Goal: Register for event/course

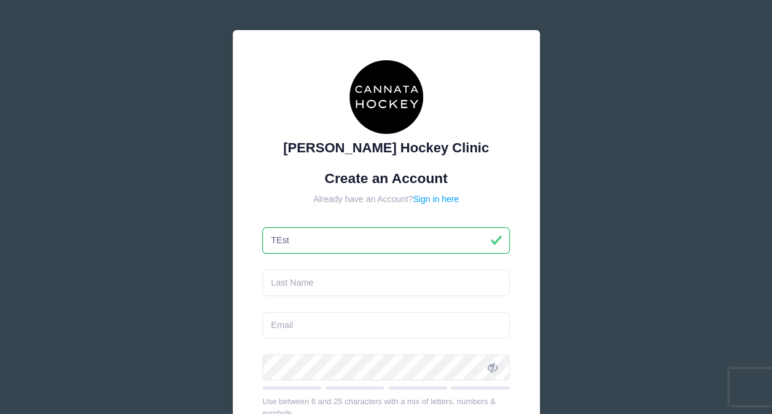
type input "TEst"
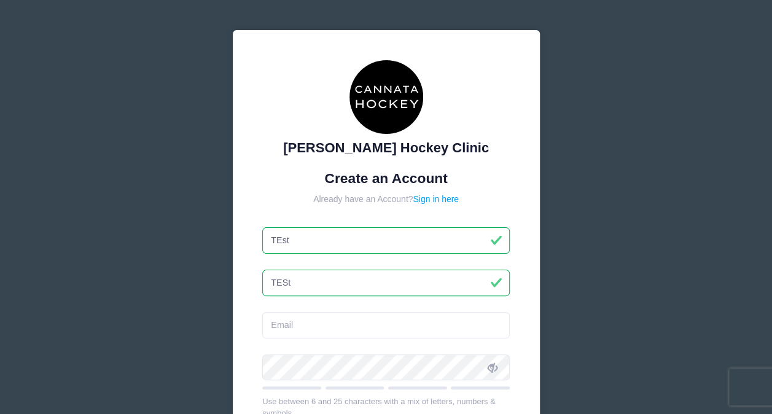
type input "TESt"
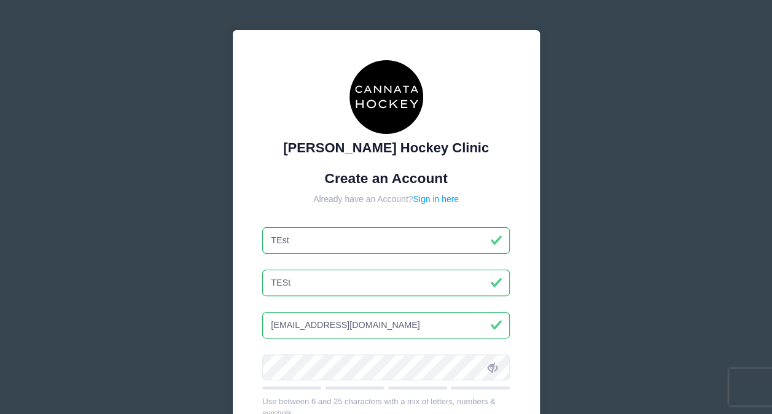
type input "[EMAIL_ADDRESS][DOMAIN_NAME]"
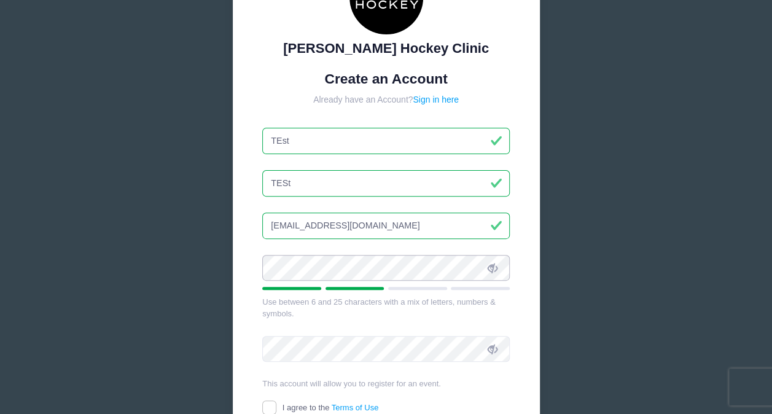
scroll to position [102, 0]
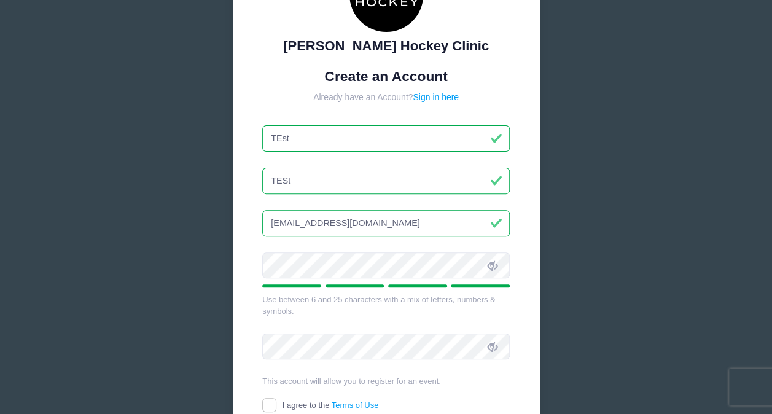
click at [495, 272] on span at bounding box center [492, 265] width 21 height 21
click at [133, 257] on div "Cannata Hockey Clinic Create an Account Already have an Account? Sign in here T…" at bounding box center [386, 232] width 772 height 668
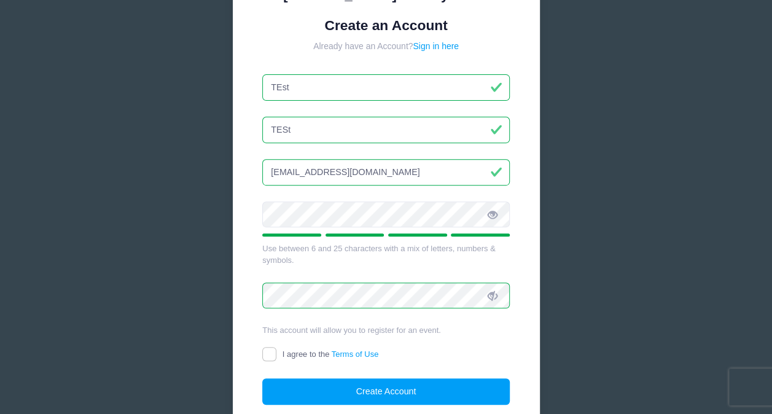
scroll to position [163, 0]
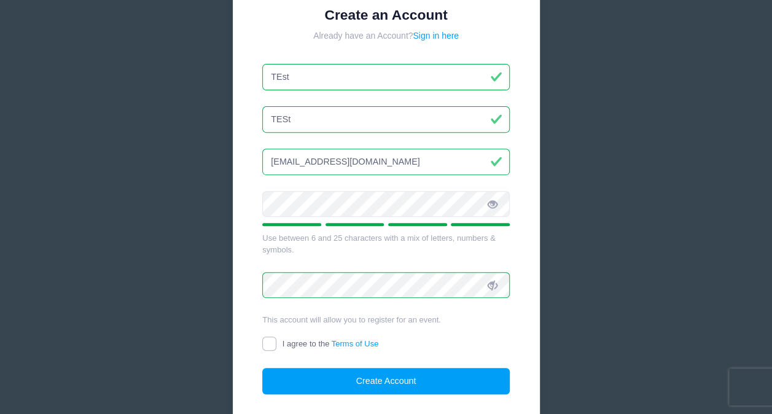
click at [264, 344] on input "I agree to the Terms of Use" at bounding box center [269, 344] width 14 height 14
checkbox input "true"
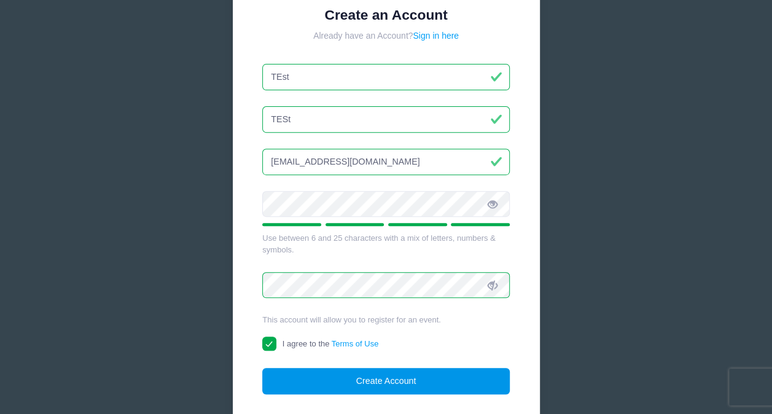
click at [378, 375] on button "Create Account" at bounding box center [386, 381] width 248 height 26
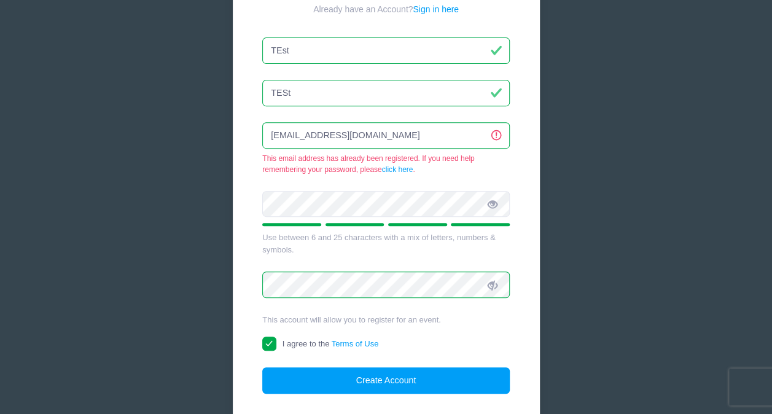
scroll to position [190, 0]
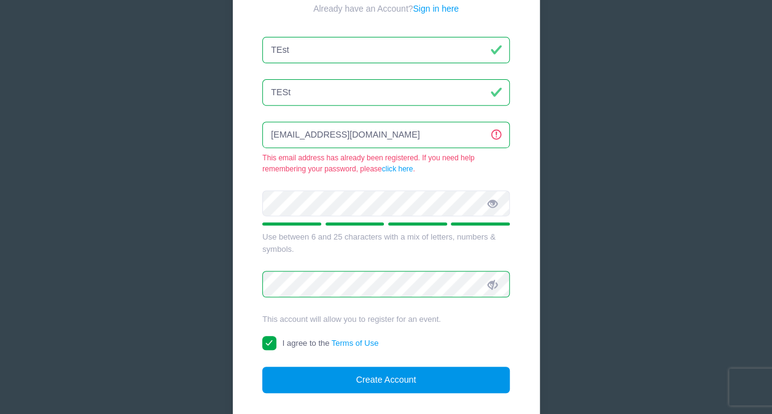
click at [386, 388] on button "Create Account" at bounding box center [386, 380] width 248 height 26
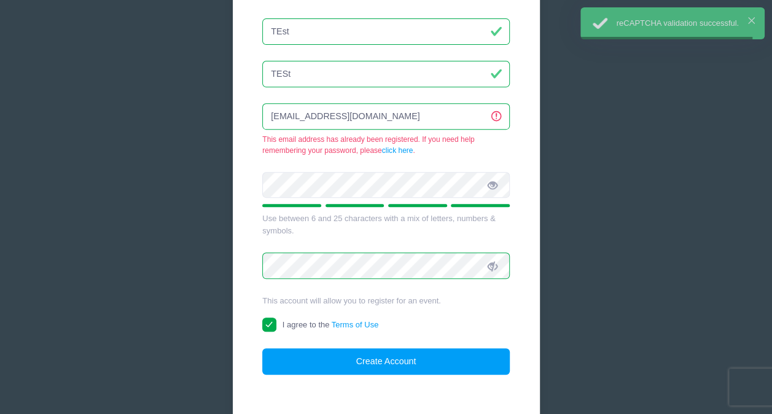
scroll to position [231, 0]
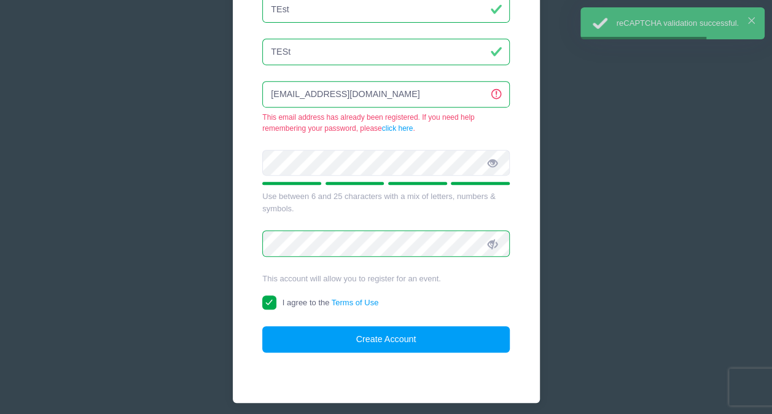
click at [395, 98] on input "test@gmail.com" at bounding box center [386, 94] width 248 height 26
click at [284, 93] on input "test@gmail.com" at bounding box center [386, 94] width 248 height 26
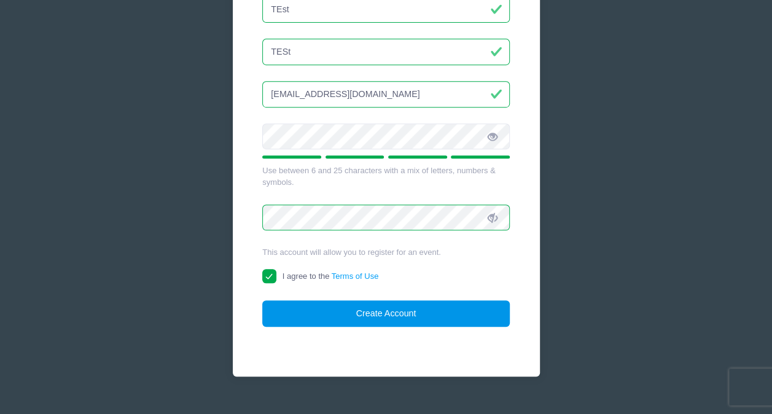
type input "test1232017@gmail.com"
click at [397, 301] on button "Create Account" at bounding box center [386, 313] width 248 height 26
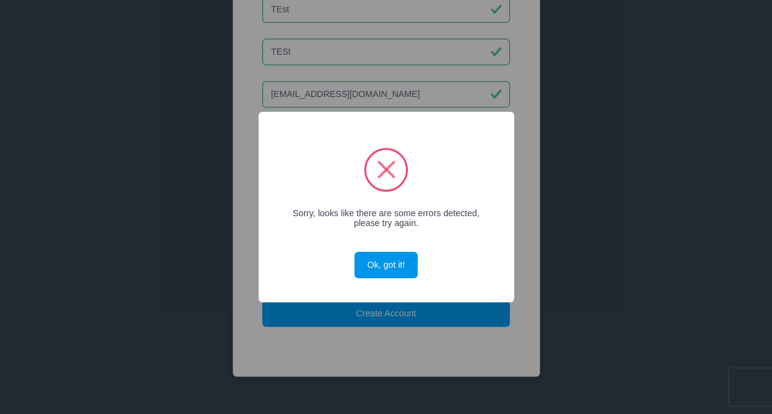
click at [393, 270] on button "Ok, got it!" at bounding box center [385, 265] width 63 height 26
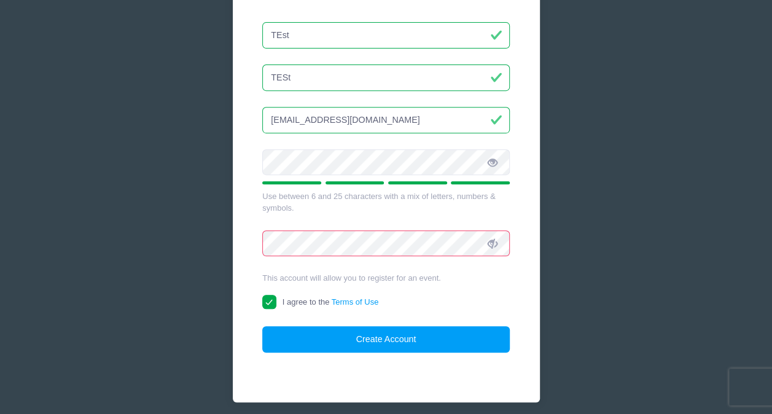
scroll to position [211, 0]
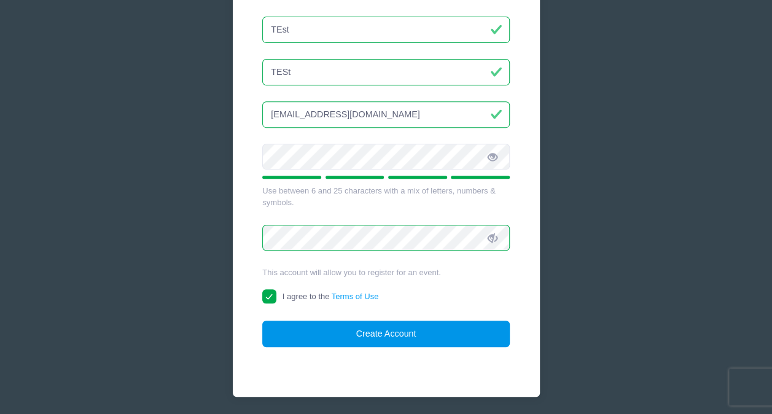
click at [431, 340] on button "Create Account" at bounding box center [386, 334] width 248 height 26
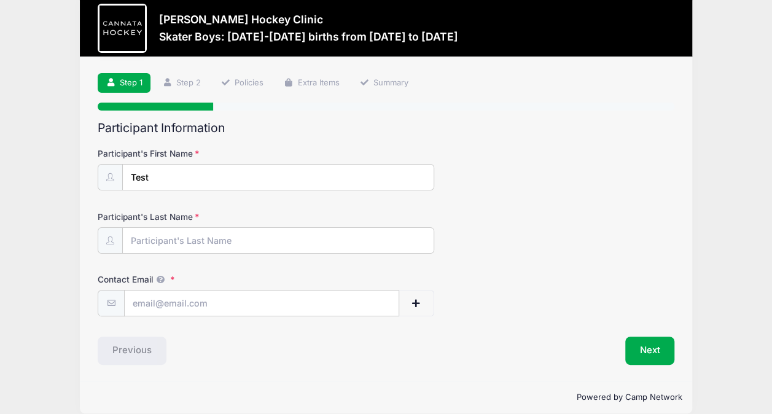
scroll to position [13, 0]
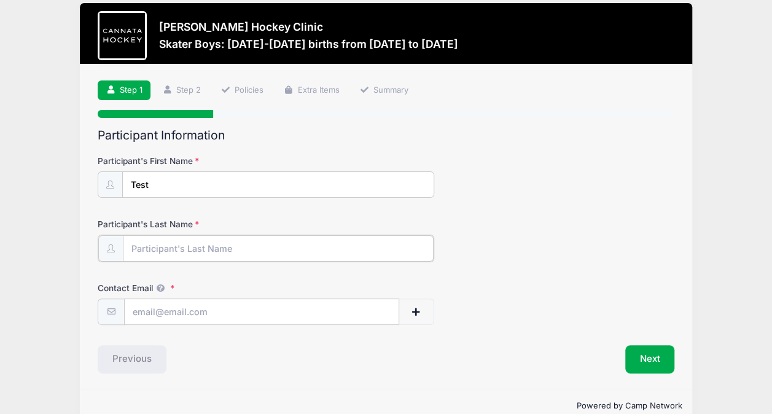
click at [215, 243] on input "Participant's Last Name" at bounding box center [278, 248] width 311 height 26
type input "Test"
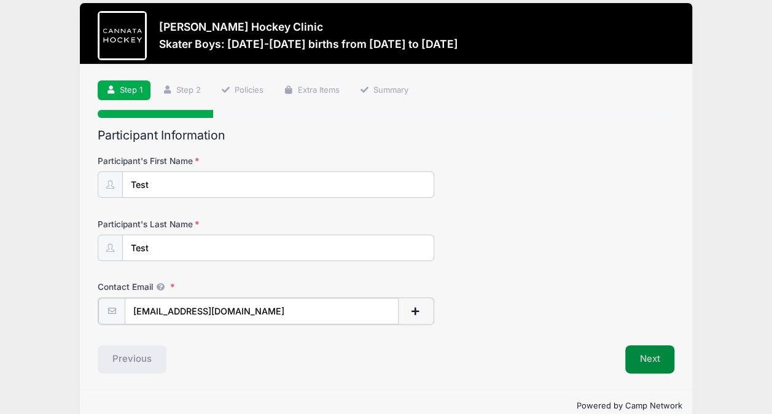
type input "[EMAIL_ADDRESS][DOMAIN_NAME]"
click at [651, 351] on button "Next" at bounding box center [650, 358] width 50 height 28
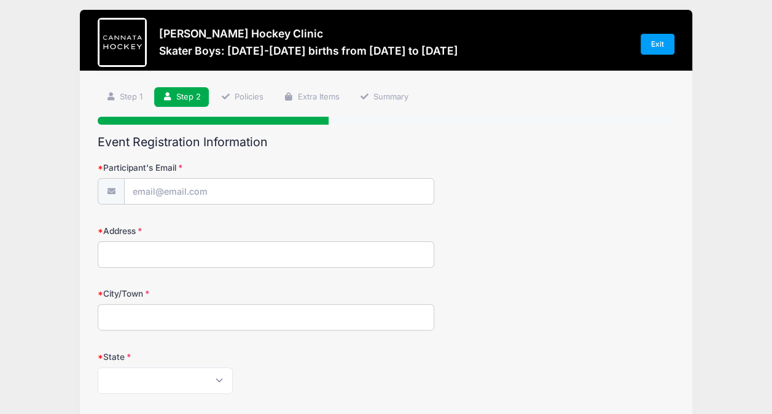
scroll to position [0, 0]
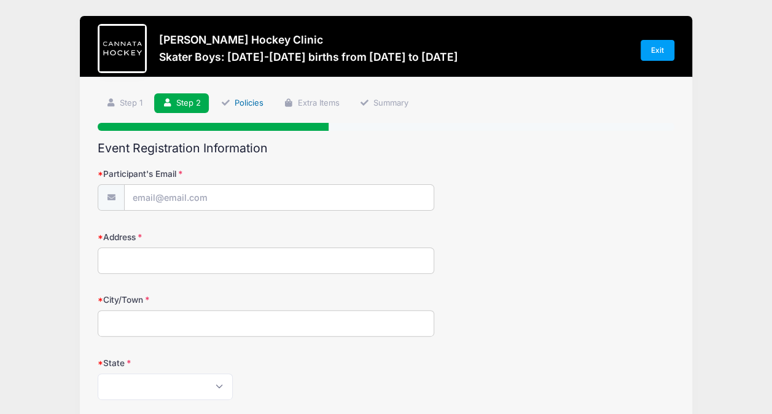
click at [258, 102] on link "Policies" at bounding box center [242, 103] width 59 height 20
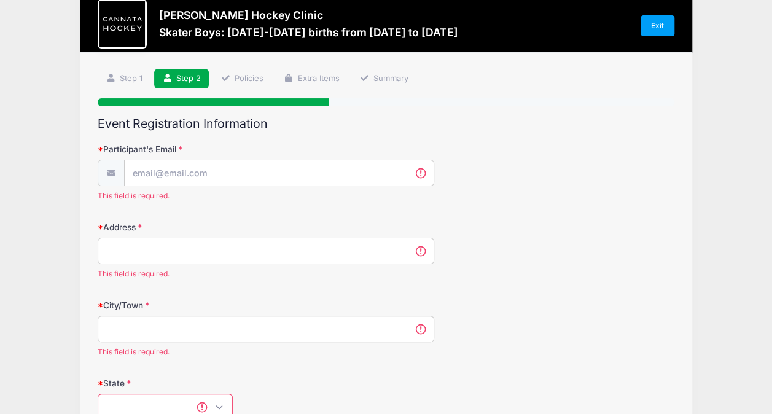
scroll to position [22, 0]
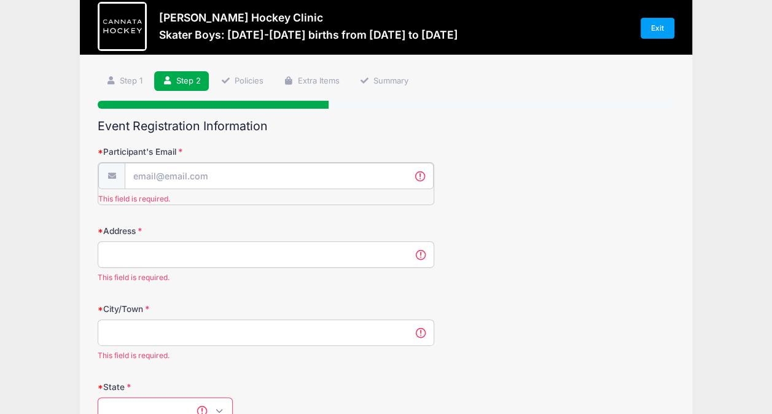
click at [274, 174] on input "Participant's Email" at bounding box center [279, 176] width 309 height 26
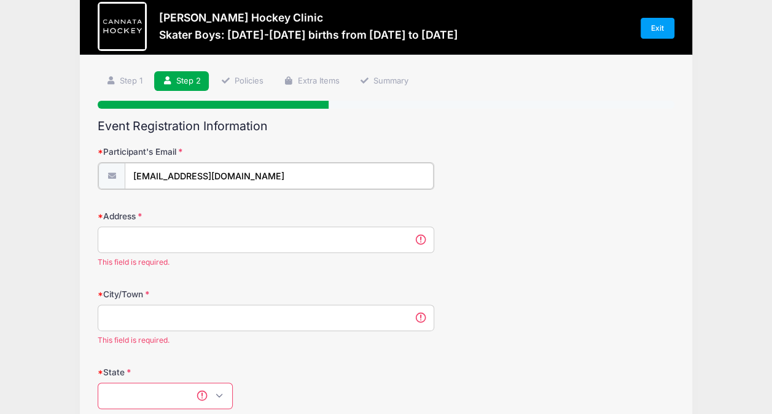
type input "test@gmai.com"
click at [256, 242] on input "Address" at bounding box center [266, 238] width 337 height 26
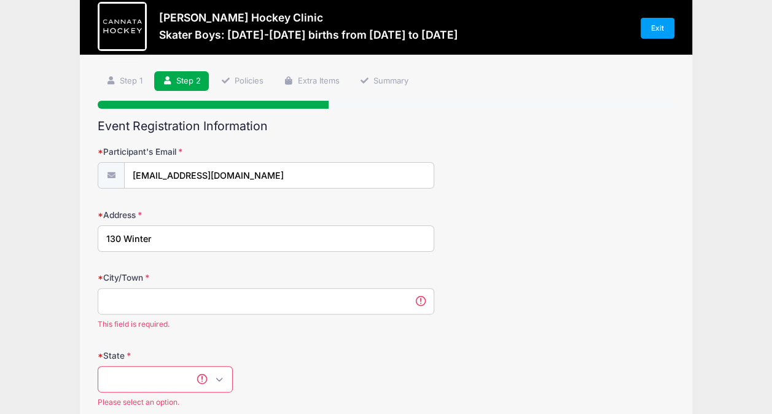
type input "130 Winter"
click at [260, 300] on input "City/Town" at bounding box center [266, 301] width 337 height 26
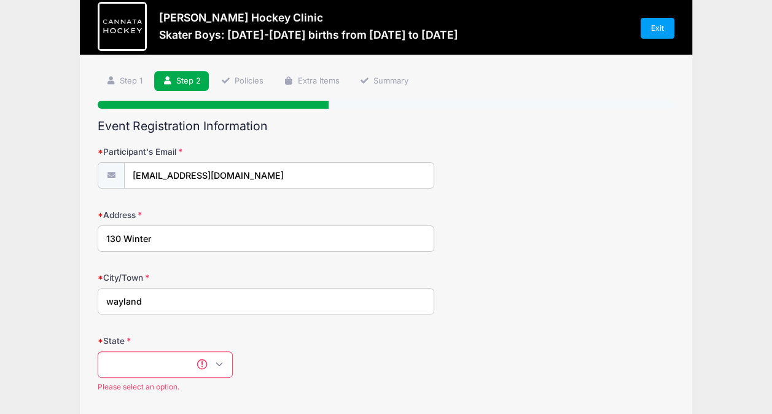
type input "wayland"
click at [149, 367] on select "Alabama Alaska American Samoa Arizona Arkansas Armed Forces Africa Armed Forces…" at bounding box center [165, 364] width 135 height 26
select select "MA"
click at [98, 351] on select "Alabama Alaska American Samoa Arizona Arkansas Armed Forces Africa Armed Forces…" at bounding box center [165, 364] width 135 height 26
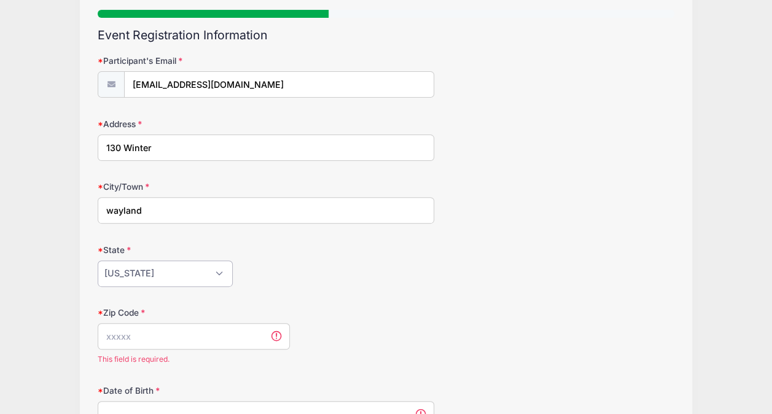
scroll to position [125, 0]
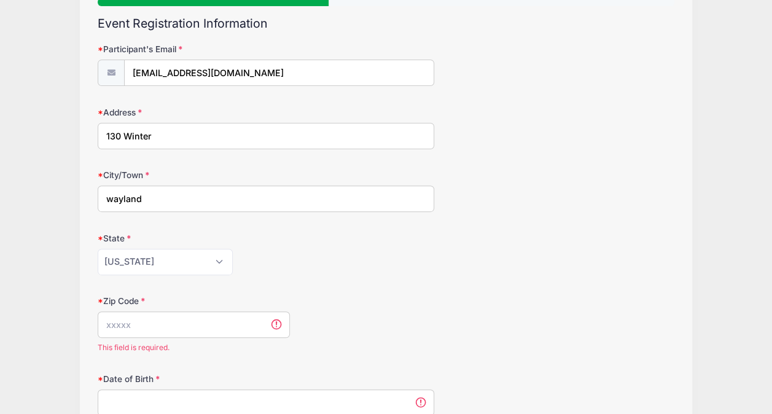
click at [161, 327] on input "Zip Code" at bounding box center [194, 324] width 192 height 26
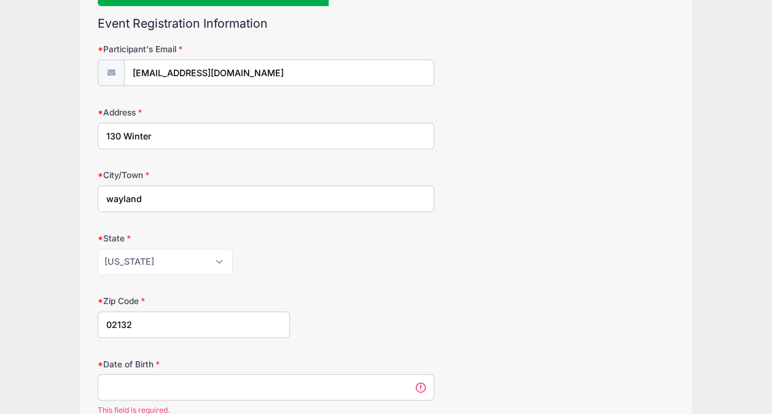
type input "02132"
click at [214, 383] on input "Date of Birth" at bounding box center [266, 387] width 337 height 26
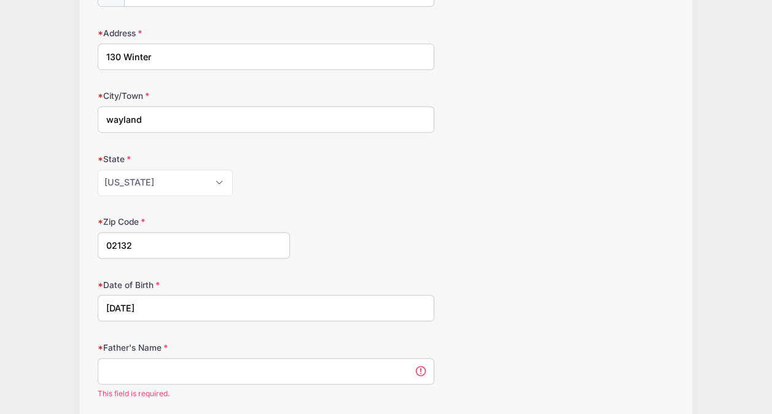
scroll to position [206, 0]
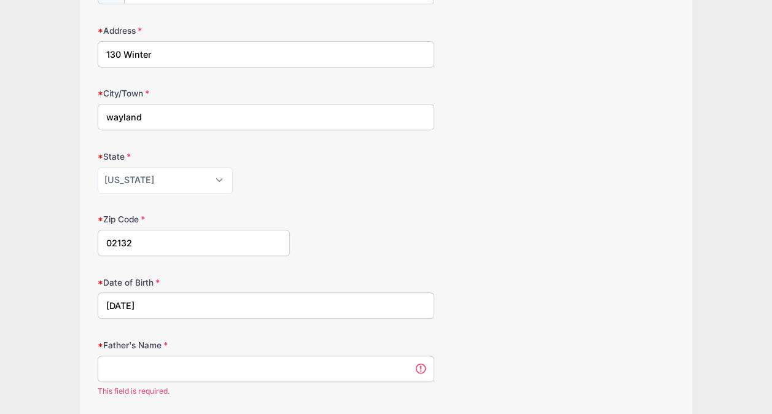
type input "05/05/2013"
drag, startPoint x: 181, startPoint y: 350, endPoint x: 196, endPoint y: 366, distance: 21.7
click at [182, 351] on div "Father's Name This field is required." at bounding box center [386, 368] width 577 height 58
click at [194, 372] on input "Father's Name" at bounding box center [266, 369] width 337 height 26
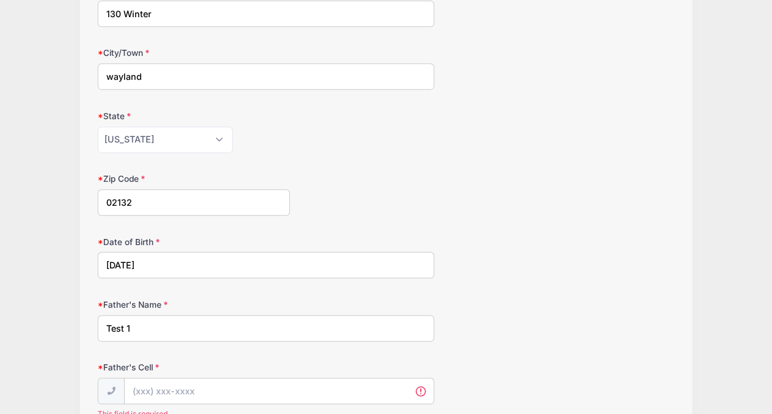
scroll to position [248, 0]
type input "Test 1"
click at [233, 380] on input "Father's Cell" at bounding box center [279, 391] width 309 height 26
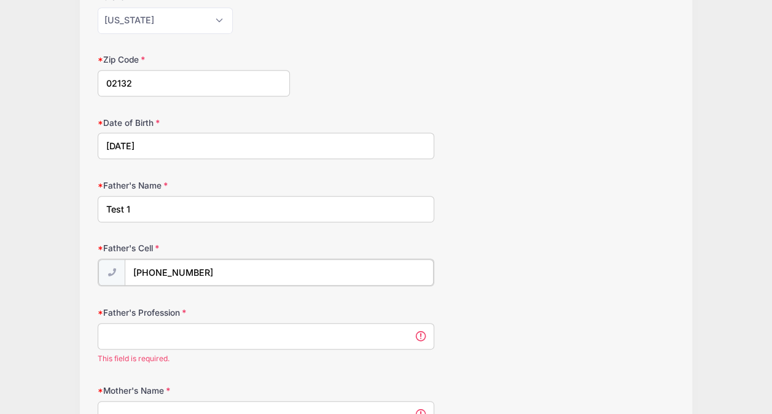
scroll to position [370, 0]
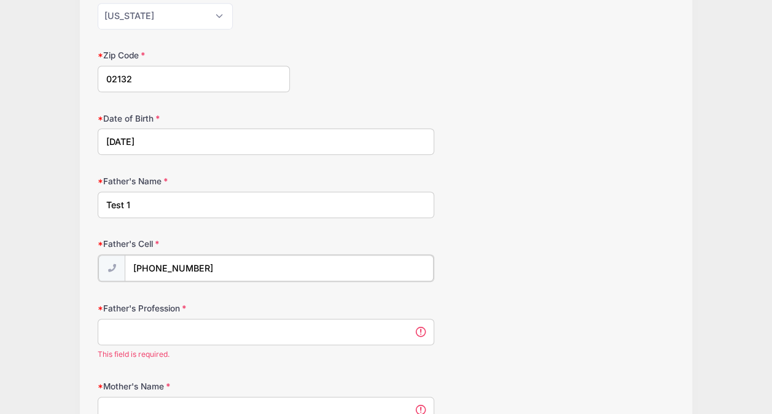
type input "(691) 892-1111"
click at [217, 320] on input "Father's Profession" at bounding box center [266, 331] width 337 height 26
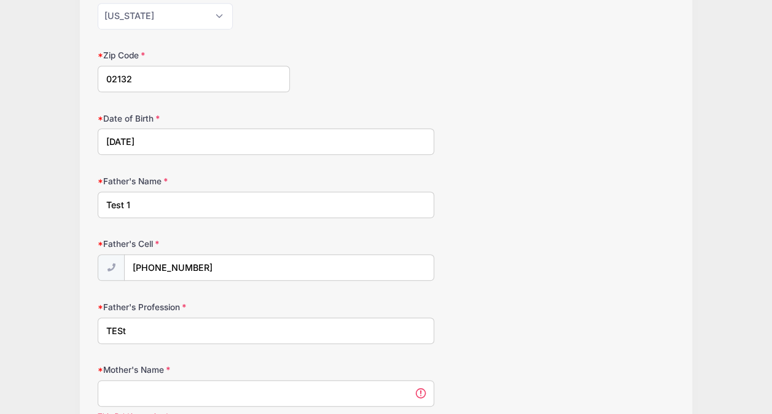
type input "TESt"
click at [233, 387] on input "Mother's Name" at bounding box center [266, 393] width 337 height 26
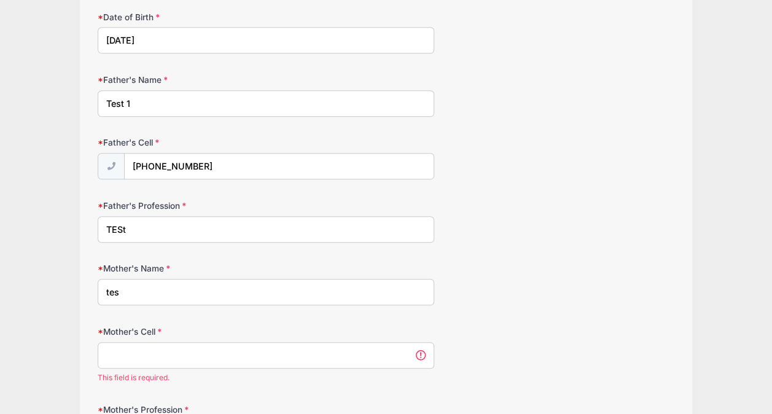
scroll to position [473, 0]
type input "tes"
click at [209, 341] on input "Mother's Cell" at bounding box center [266, 354] width 337 height 26
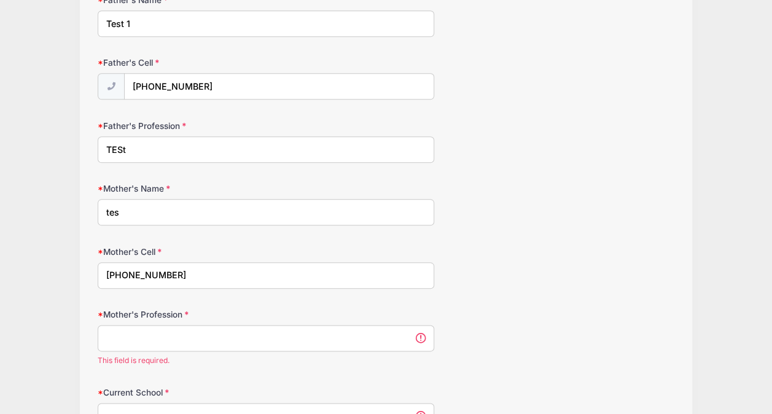
scroll to position [555, 0]
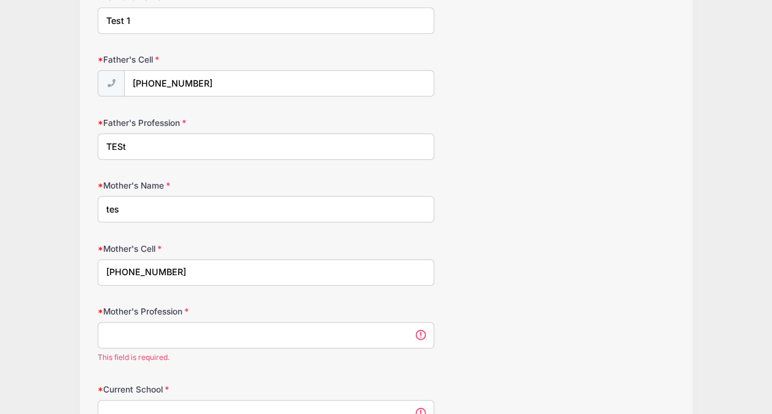
type input "617-980-1111"
click at [166, 335] on input "Mother's Profession" at bounding box center [266, 335] width 337 height 26
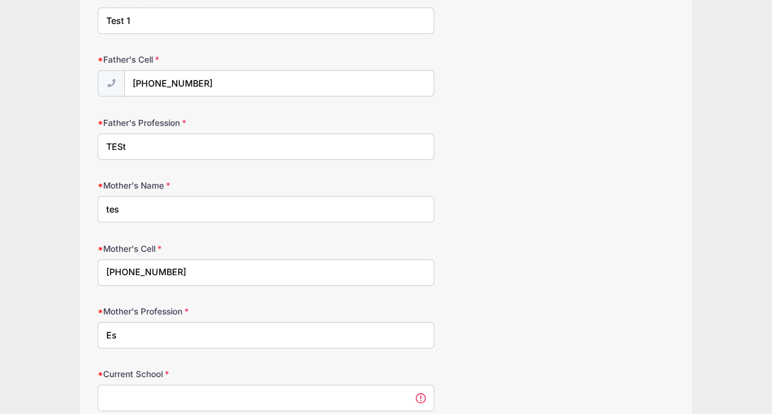
type input "E"
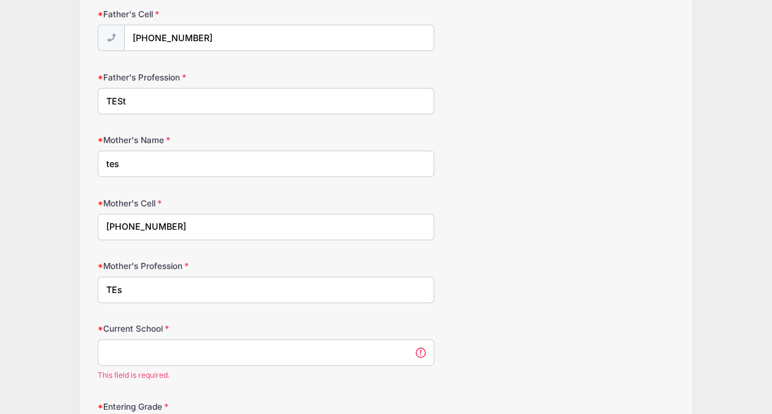
scroll to position [616, 0]
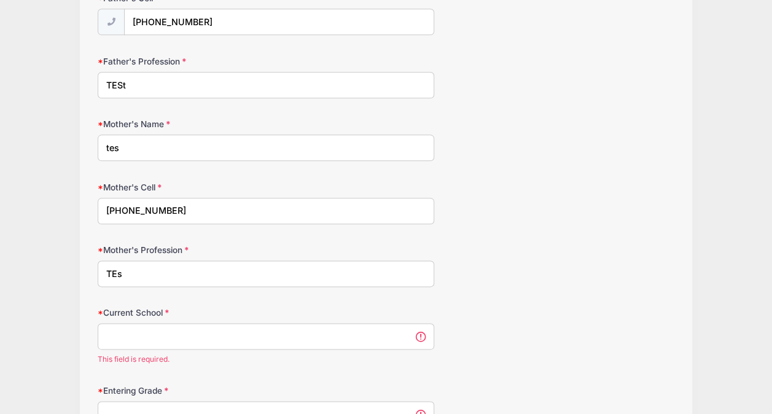
click at [158, 76] on input "TESt" at bounding box center [266, 85] width 337 height 26
click at [159, 76] on input "TESt" at bounding box center [266, 85] width 337 height 26
click at [161, 268] on input "TEs" at bounding box center [266, 273] width 337 height 26
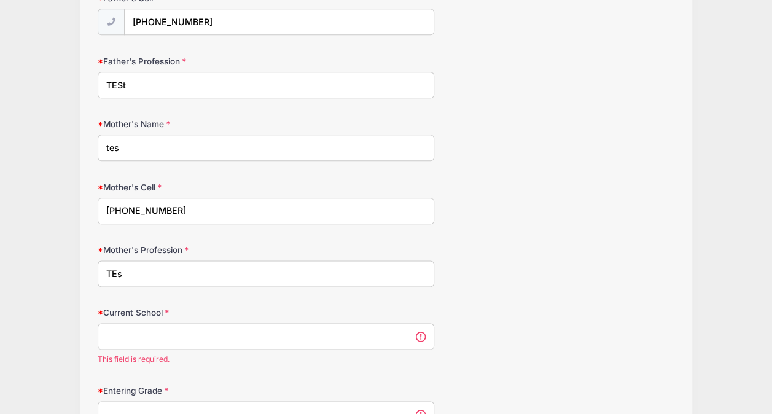
paste input "St"
type input "TESt"
click at [160, 328] on input "Current School" at bounding box center [266, 336] width 337 height 26
paste input "TESt"
type input "TESt"
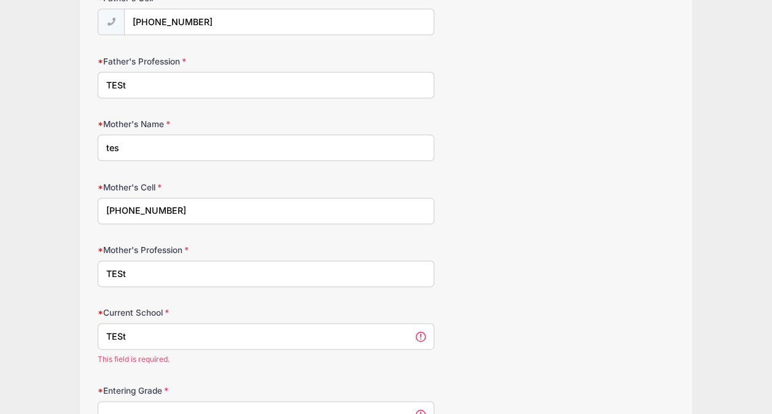
drag, startPoint x: 161, startPoint y: 327, endPoint x: 745, endPoint y: 318, distance: 584.3
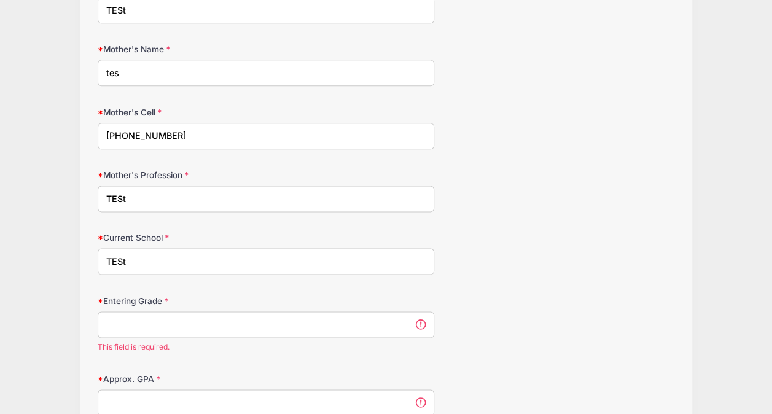
scroll to position [698, 0]
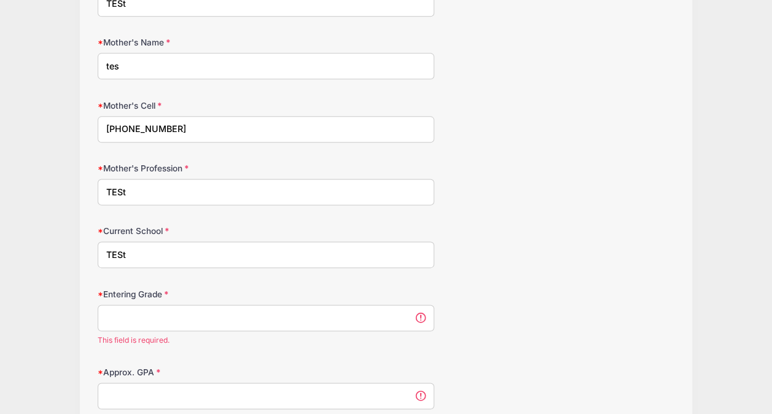
click at [205, 310] on input "Entering Grade" at bounding box center [266, 318] width 337 height 26
paste input "TESt"
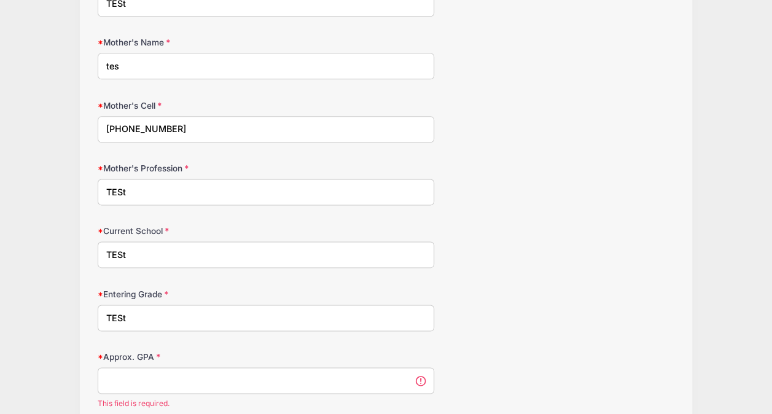
type input "TESt"
drag, startPoint x: 530, startPoint y: 307, endPoint x: 406, endPoint y: 346, distance: 129.6
click at [530, 308] on div "Entering Grade TESt" at bounding box center [386, 309] width 577 height 43
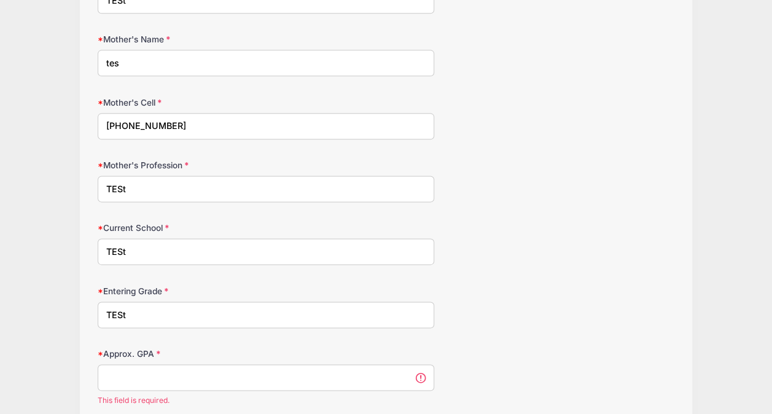
scroll to position [719, 0]
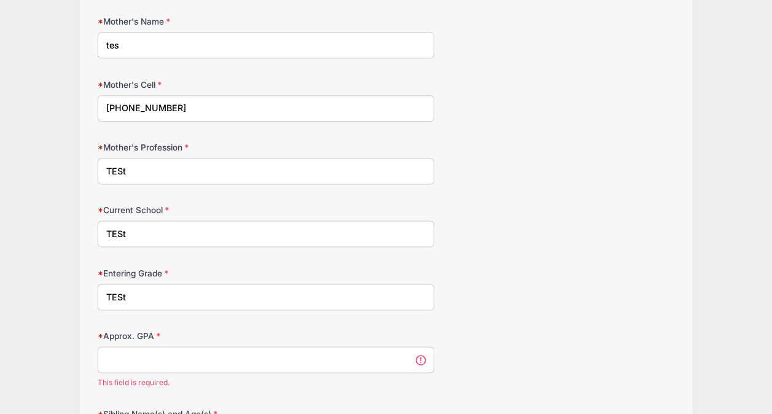
click at [240, 353] on input "Approx. GPA" at bounding box center [266, 360] width 337 height 26
paste input "TESt"
drag, startPoint x: 237, startPoint y: 347, endPoint x: 456, endPoint y: 294, distance: 225.5
click at [412, 319] on form "Participant's Email test@gmai.com Address 130 Winter City/Town wayland State Al…" at bounding box center [386, 371] width 577 height 1845
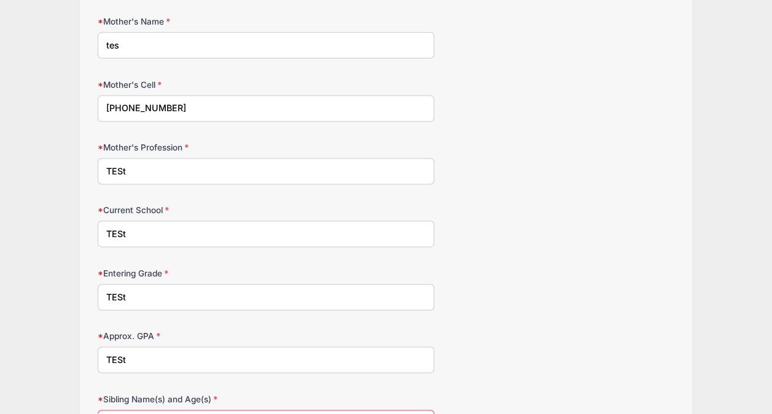
type input "TESt"
click at [536, 297] on div "Entering Grade TESt" at bounding box center [386, 288] width 577 height 43
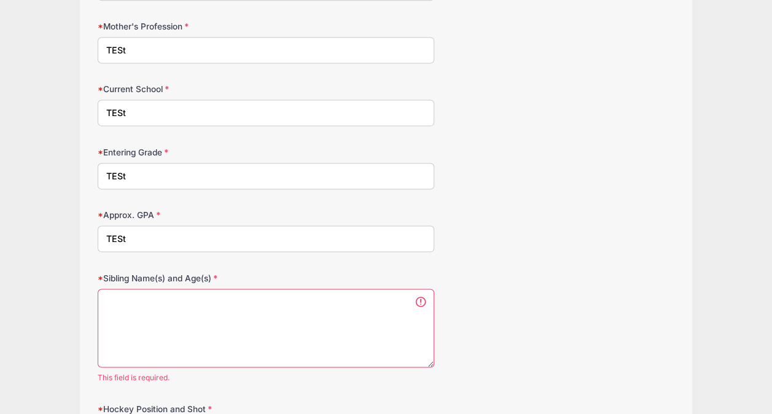
scroll to position [842, 0]
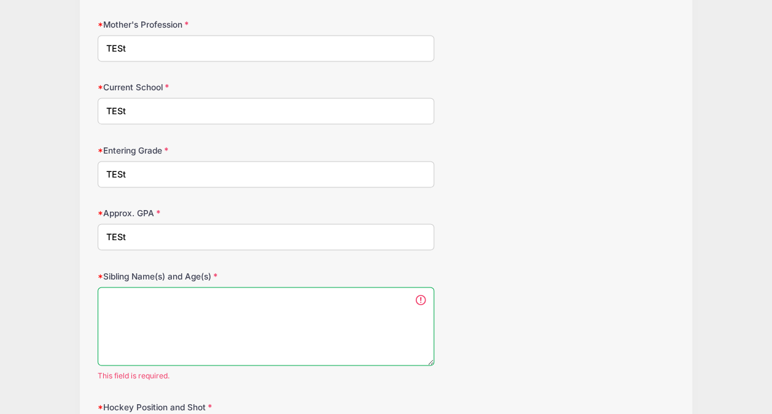
click at [248, 307] on textarea "Sibling Name(s) and Age(s)" at bounding box center [266, 326] width 337 height 79
paste textarea "TESt"
drag, startPoint x: 238, startPoint y: 296, endPoint x: 427, endPoint y: 259, distance: 192.2
click at [399, 271] on div "Sibling Name(s) and Age(s) TESt This field is required." at bounding box center [386, 325] width 577 height 111
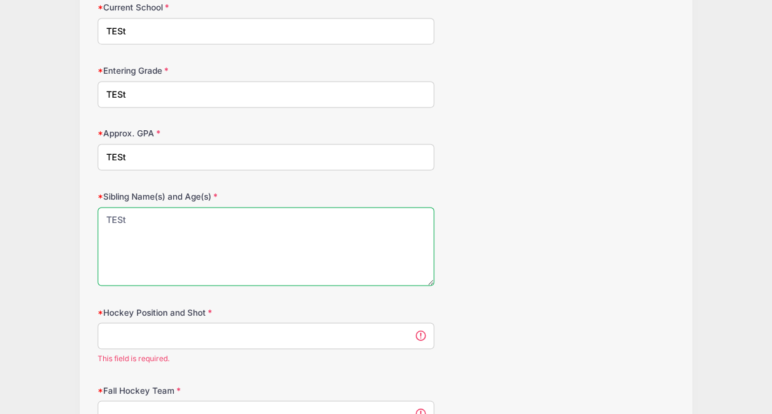
scroll to position [944, 0]
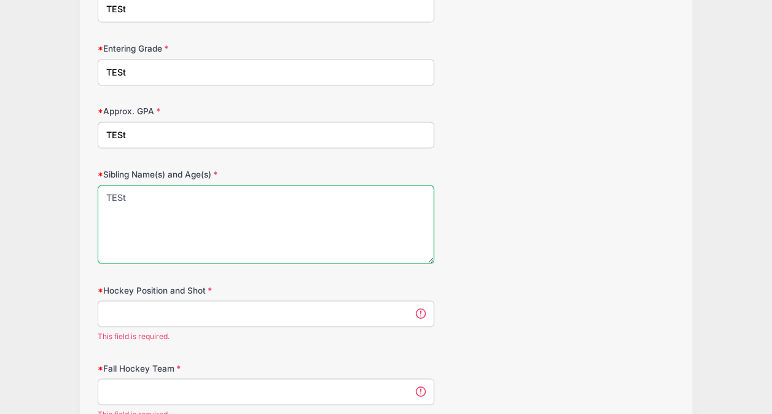
type textarea "TESt"
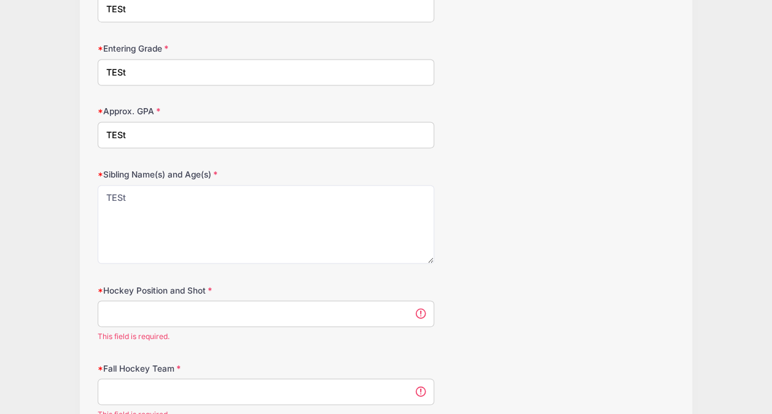
click at [251, 300] on input "Hockey Position and Shot" at bounding box center [266, 313] width 337 height 26
paste input "TESt"
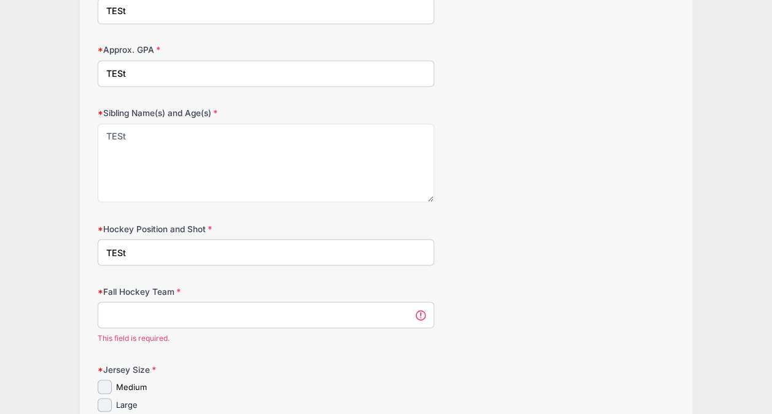
type input "TESt"
click at [241, 302] on input "Fall Hockey Team" at bounding box center [266, 315] width 337 height 26
paste input "TESt"
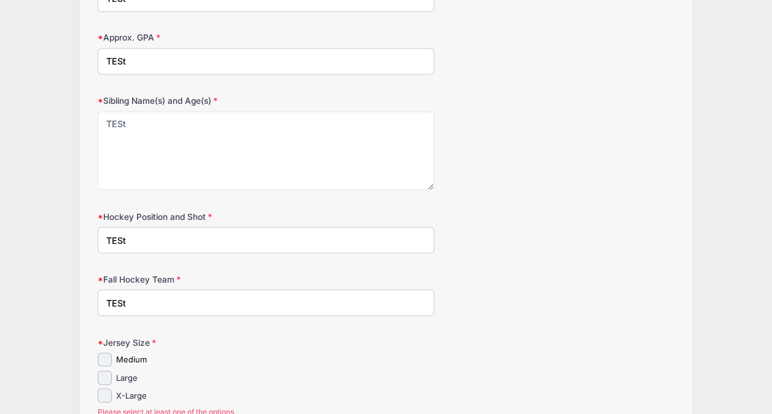
scroll to position [1046, 0]
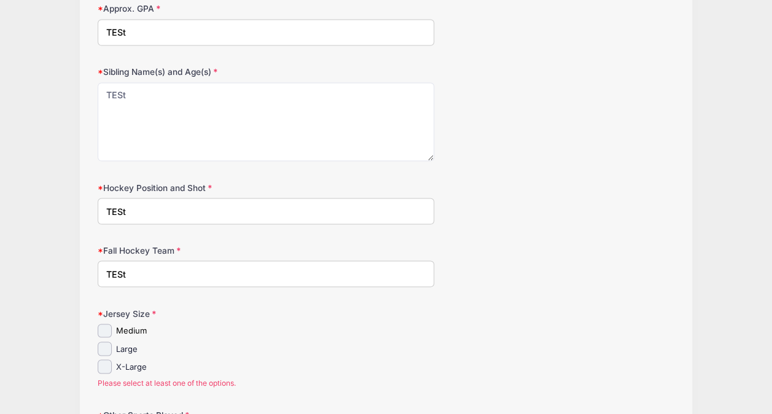
type input "TESt"
click at [117, 343] on label "Large" at bounding box center [127, 349] width 22 height 12
click at [112, 342] on input "Large" at bounding box center [105, 349] width 14 height 14
checkbox input "true"
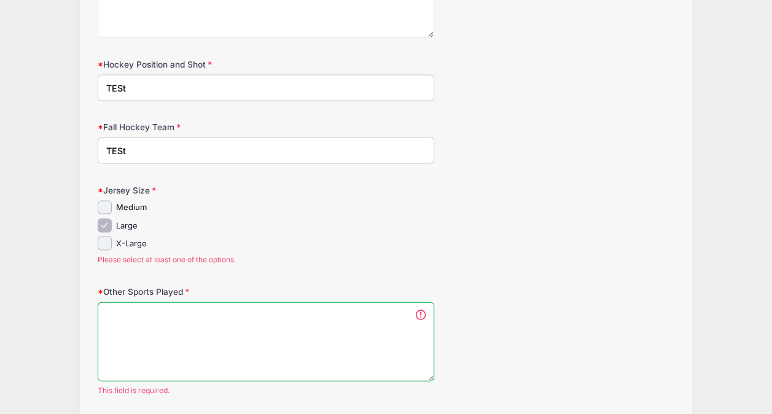
click at [209, 328] on textarea "Other Sports Played" at bounding box center [266, 341] width 337 height 79
paste textarea "TESt"
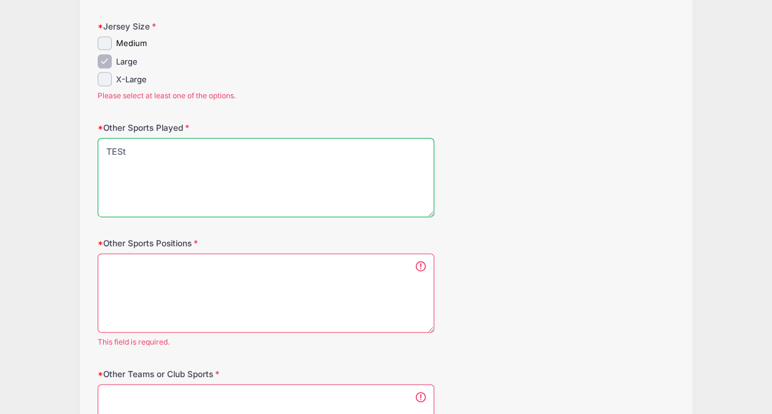
type textarea "TESt"
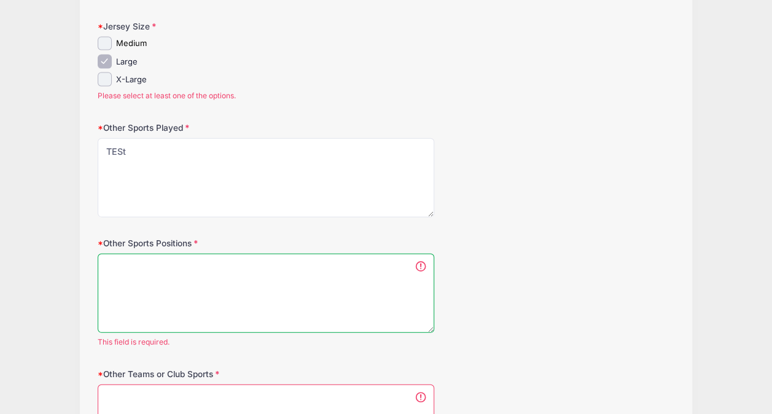
click at [243, 295] on textarea "Other Sports Positions" at bounding box center [266, 293] width 337 height 79
paste textarea "TESt"
click at [243, 294] on textarea "TESt" at bounding box center [266, 293] width 337 height 79
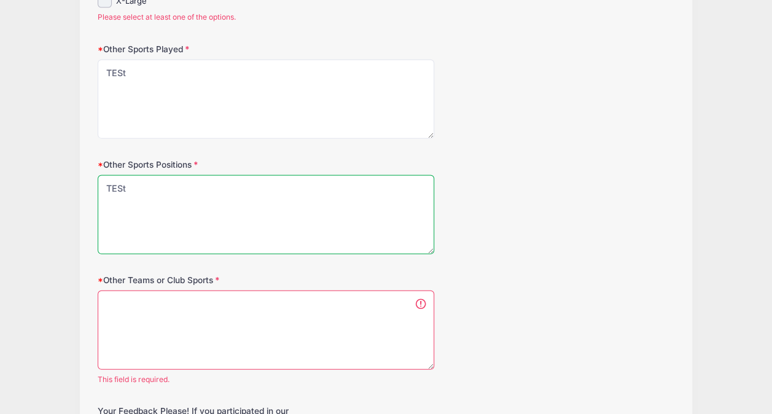
type textarea "TESt"
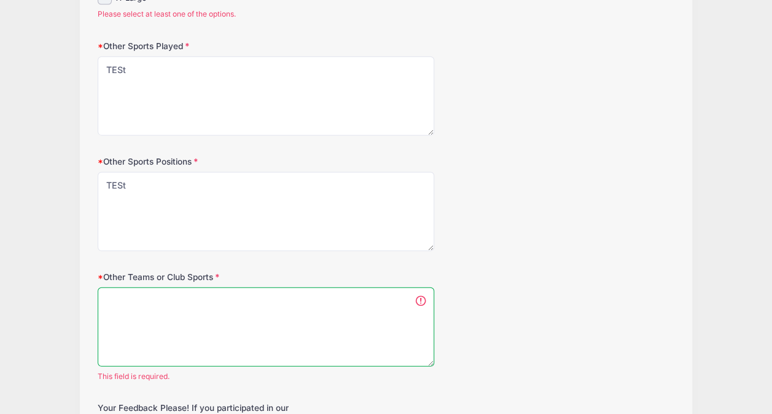
click at [254, 328] on textarea "Other Teams or Club Sports" at bounding box center [266, 327] width 337 height 79
paste textarea "TESt"
click at [242, 328] on textarea "TESt" at bounding box center [266, 327] width 337 height 79
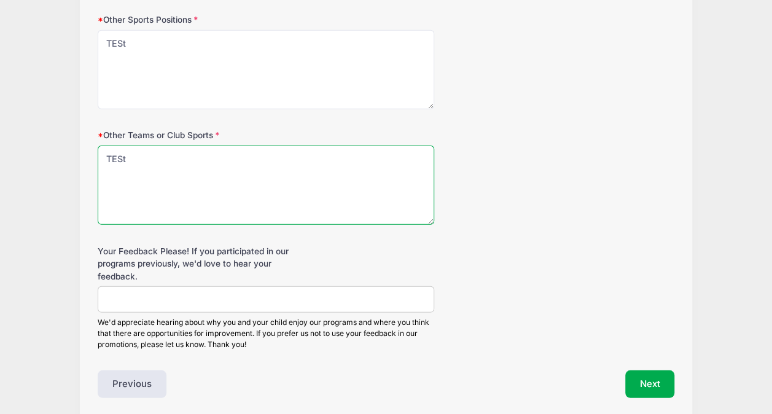
scroll to position [1558, 0]
type textarea "TESt"
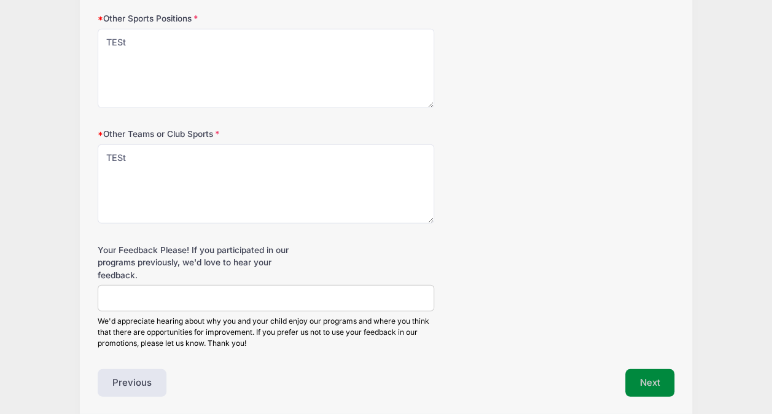
click at [644, 370] on button "Next" at bounding box center [650, 383] width 50 height 28
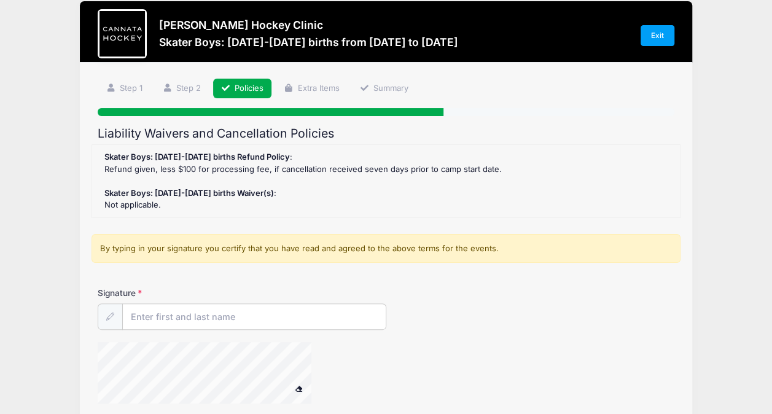
scroll to position [0, 0]
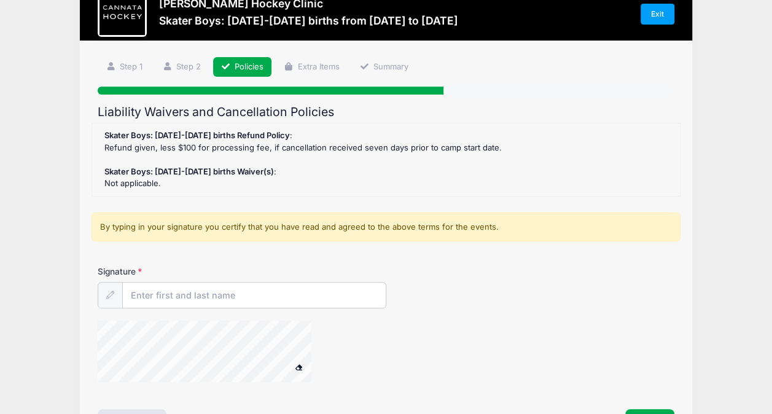
drag, startPoint x: 205, startPoint y: 170, endPoint x: 240, endPoint y: 144, distance: 43.9
click at [233, 147] on div "Skater Boys: 2013-2014 births Refund Policy : Refund given, less $100 for proce…" at bounding box center [386, 160] width 576 height 60
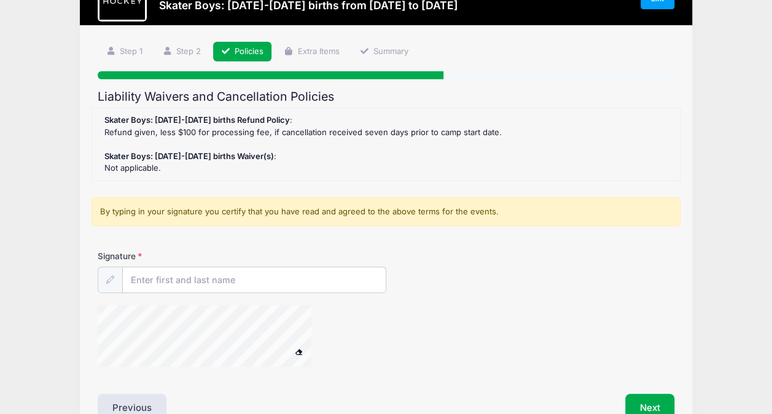
scroll to position [61, 0]
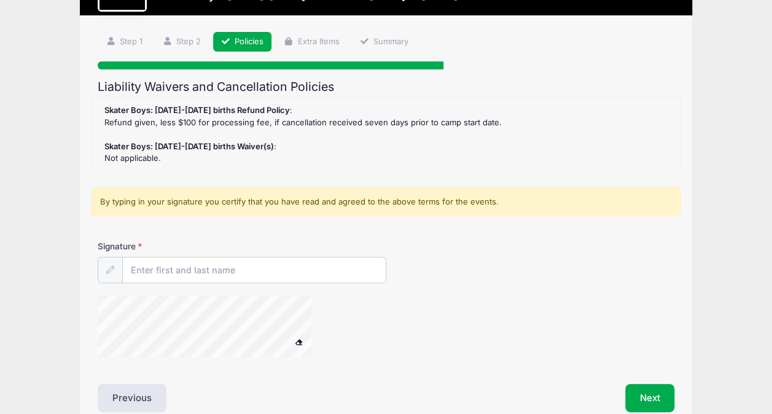
click at [243, 252] on div "Signature" at bounding box center [386, 261] width 577 height 43
click at [253, 276] on input "Signature" at bounding box center [254, 270] width 263 height 26
paste input "TESt"
click at [319, 41] on link "Extra Items" at bounding box center [312, 42] width 72 height 20
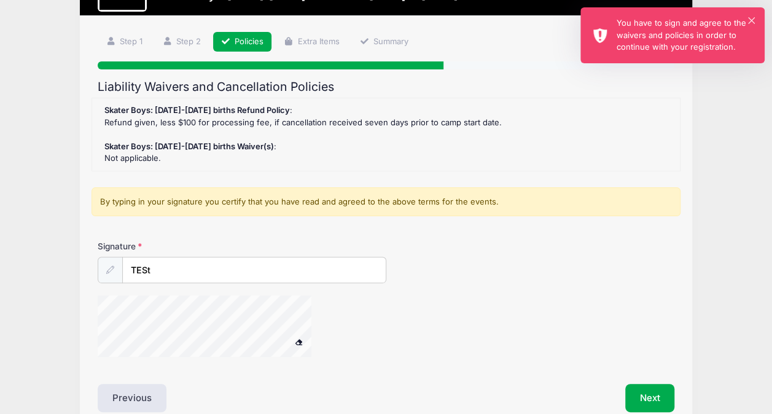
click at [753, 14] on div "× You have to sign and agree to the waivers and policies in order to continue w…" at bounding box center [673, 35] width 184 height 56
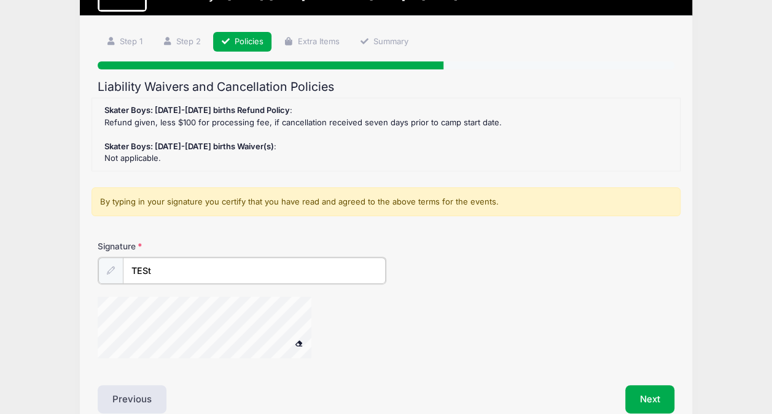
click at [163, 260] on input "TESt" at bounding box center [254, 270] width 263 height 26
click at [110, 266] on icon at bounding box center [110, 270] width 8 height 8
click at [159, 270] on input "TESt" at bounding box center [254, 270] width 263 height 26
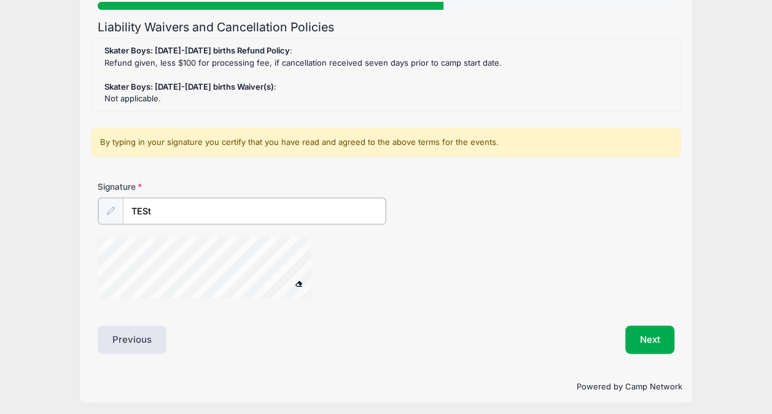
scroll to position [123, 0]
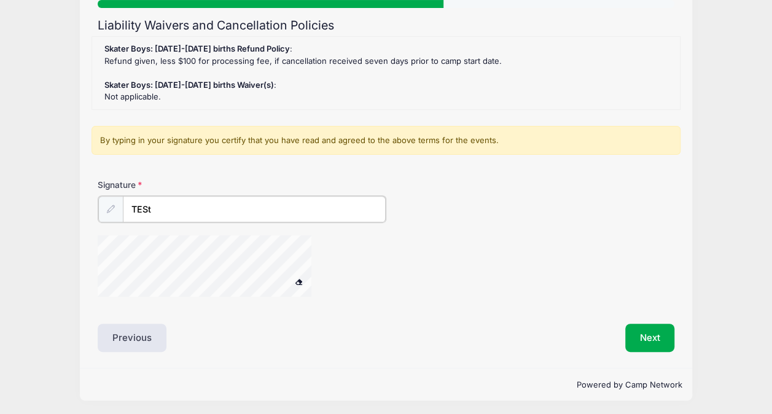
click at [189, 214] on input "TESt" at bounding box center [254, 209] width 263 height 26
type input "T"
type input "Test"
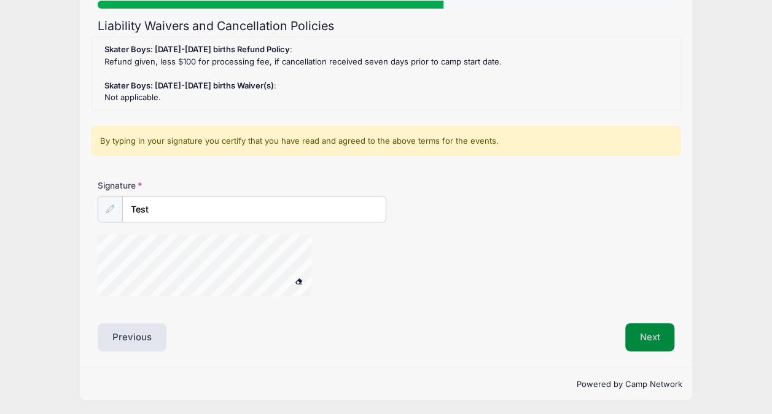
click at [668, 335] on button "Next" at bounding box center [650, 337] width 50 height 28
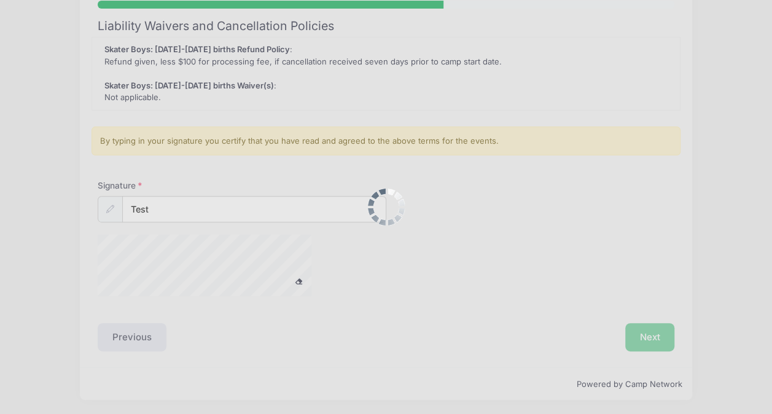
scroll to position [0, 0]
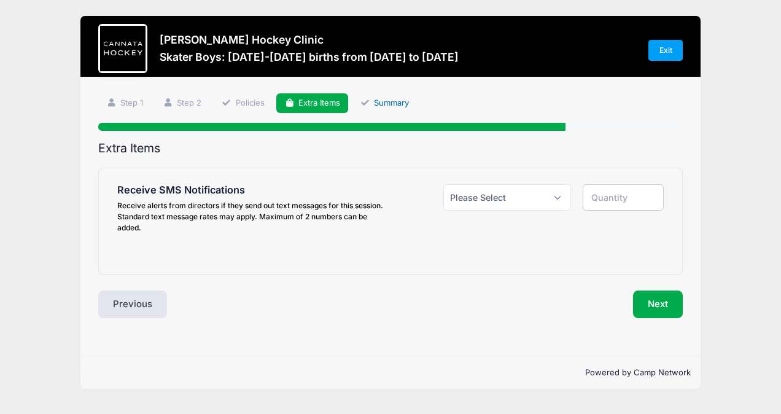
click at [393, 101] on link "Summary" at bounding box center [384, 103] width 65 height 20
click at [520, 202] on select "Please Select Yes ($0.00) No" at bounding box center [508, 197] width 128 height 26
select select "1"
click at [444, 184] on select "Please Select Yes ($0.00) No" at bounding box center [508, 197] width 128 height 26
type input "1"
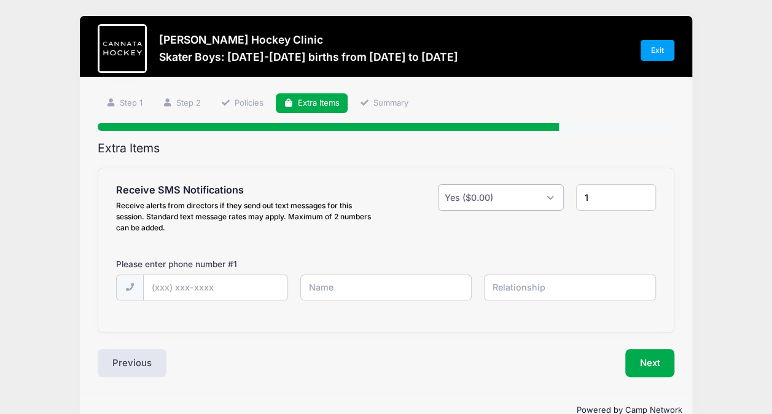
click at [510, 194] on select "Please Select Yes ($0.00) No" at bounding box center [501, 197] width 126 height 26
select select "0"
click at [443, 184] on select "Please Select Yes ($0.00) No" at bounding box center [501, 197] width 126 height 26
type input "0"
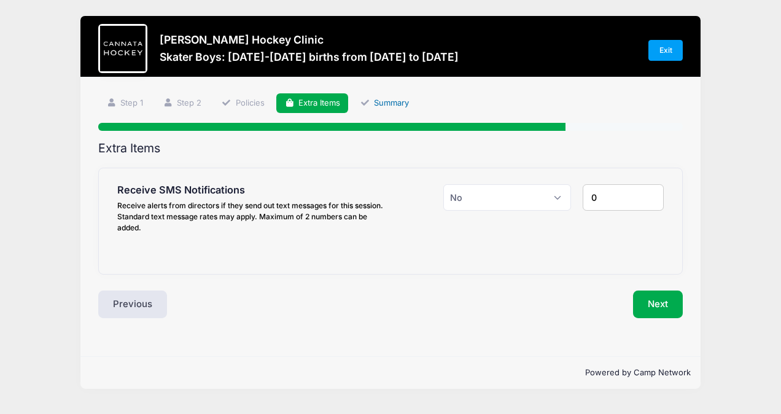
click at [394, 103] on link "Summary" at bounding box center [384, 103] width 65 height 20
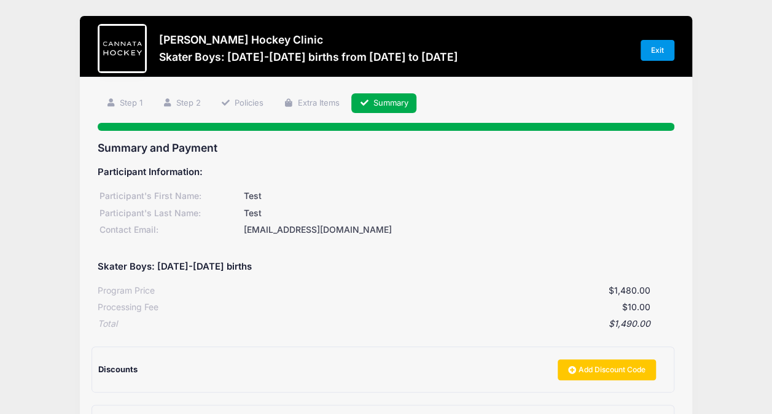
click at [651, 55] on link "Exit" at bounding box center [658, 50] width 34 height 21
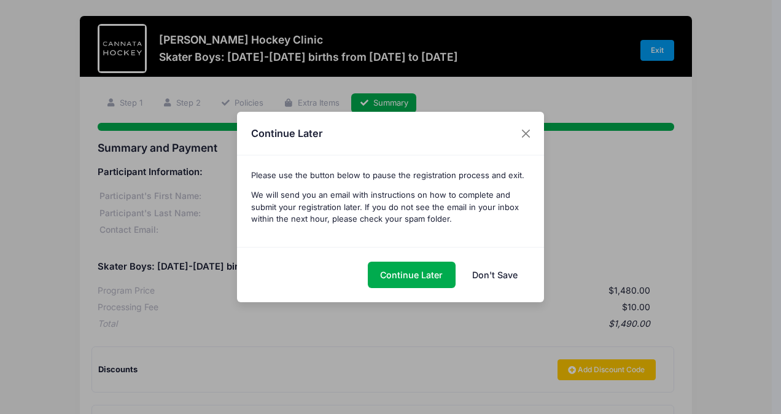
click at [477, 269] on link "Don't Save" at bounding box center [495, 275] width 71 height 26
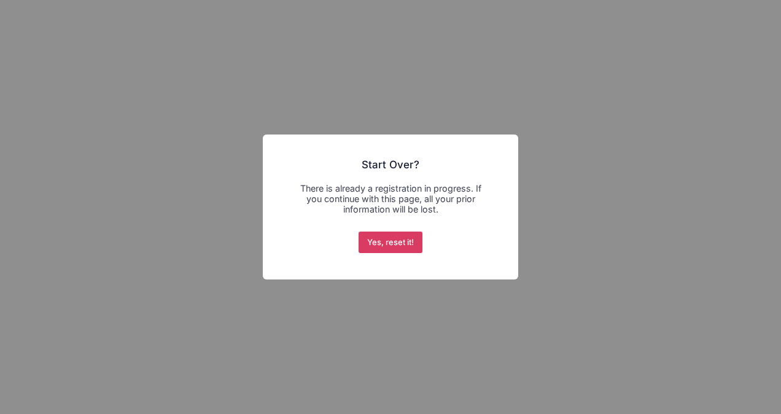
click at [403, 237] on button "Yes, reset it!" at bounding box center [391, 243] width 65 height 22
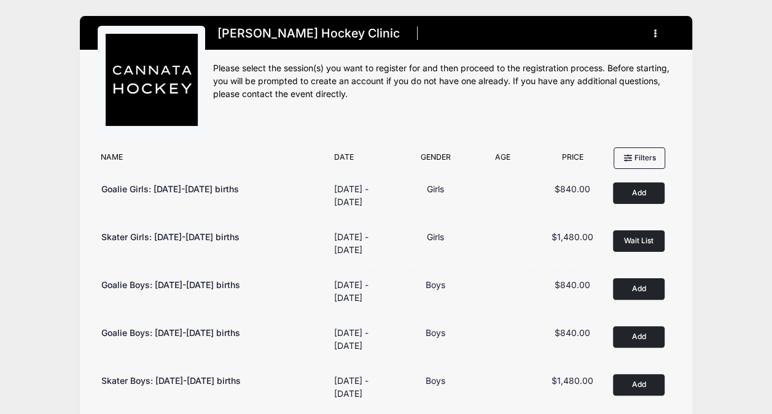
click at [653, 35] on button "button" at bounding box center [657, 34] width 33 height 22
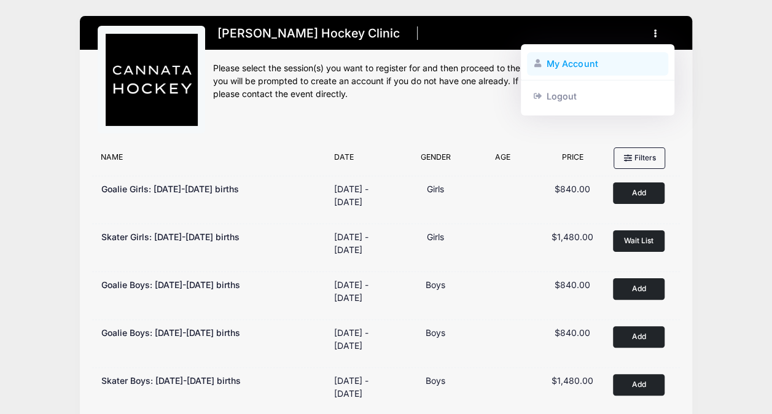
click at [587, 61] on link "My Account" at bounding box center [598, 63] width 142 height 23
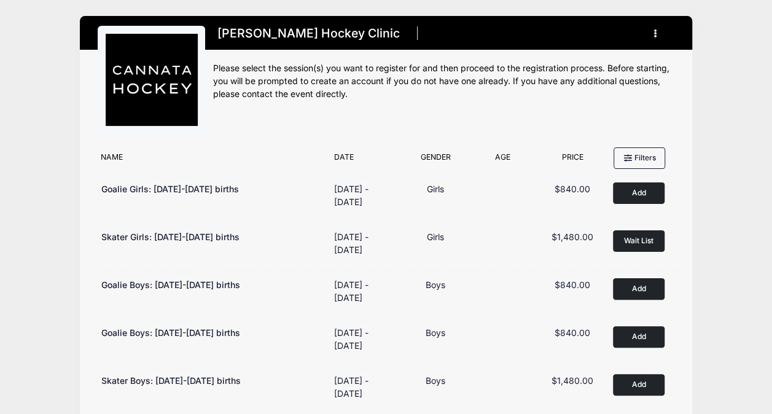
click at [164, 60] on img at bounding box center [152, 80] width 92 height 92
click at [660, 27] on button "button" at bounding box center [657, 34] width 33 height 22
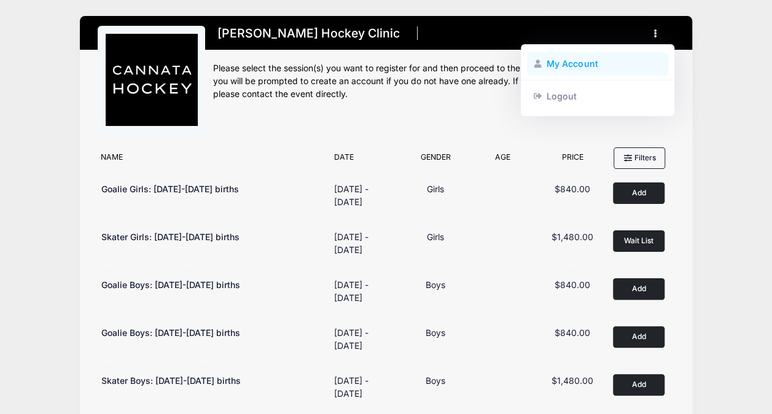
click at [590, 59] on link "My Account" at bounding box center [598, 63] width 142 height 23
